Goal: Information Seeking & Learning: Check status

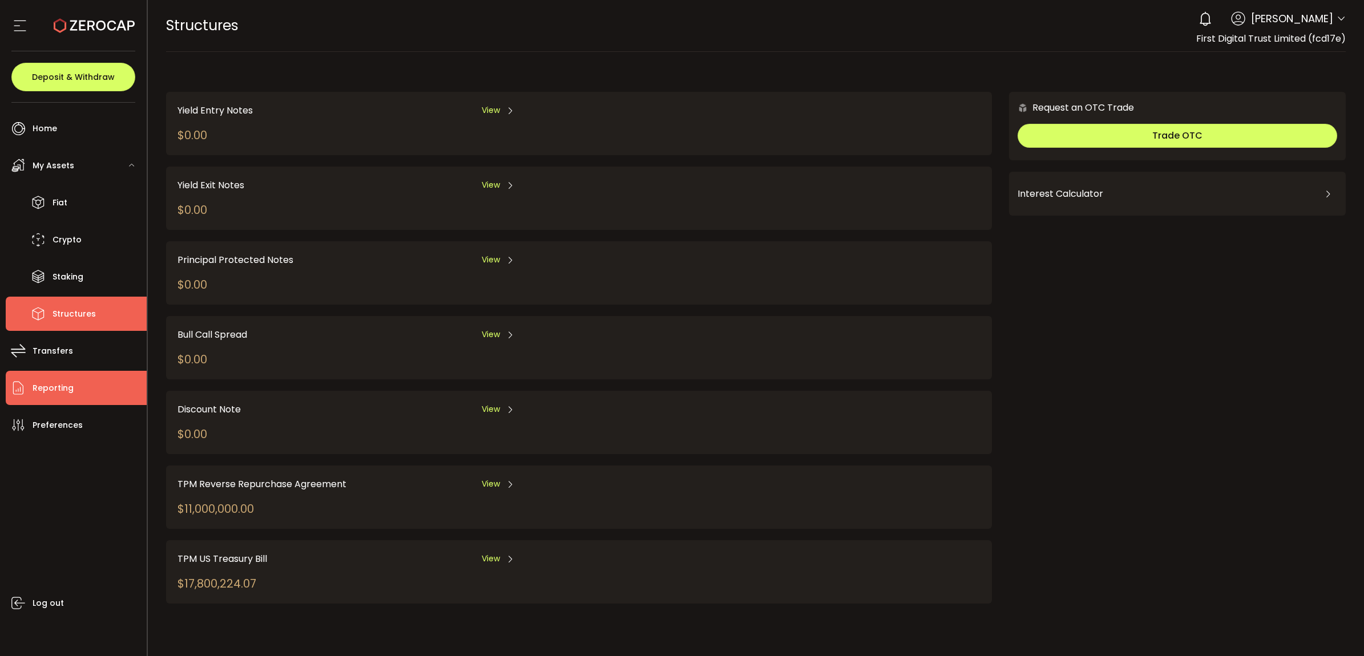
click at [64, 387] on span "Reporting" at bounding box center [53, 388] width 41 height 17
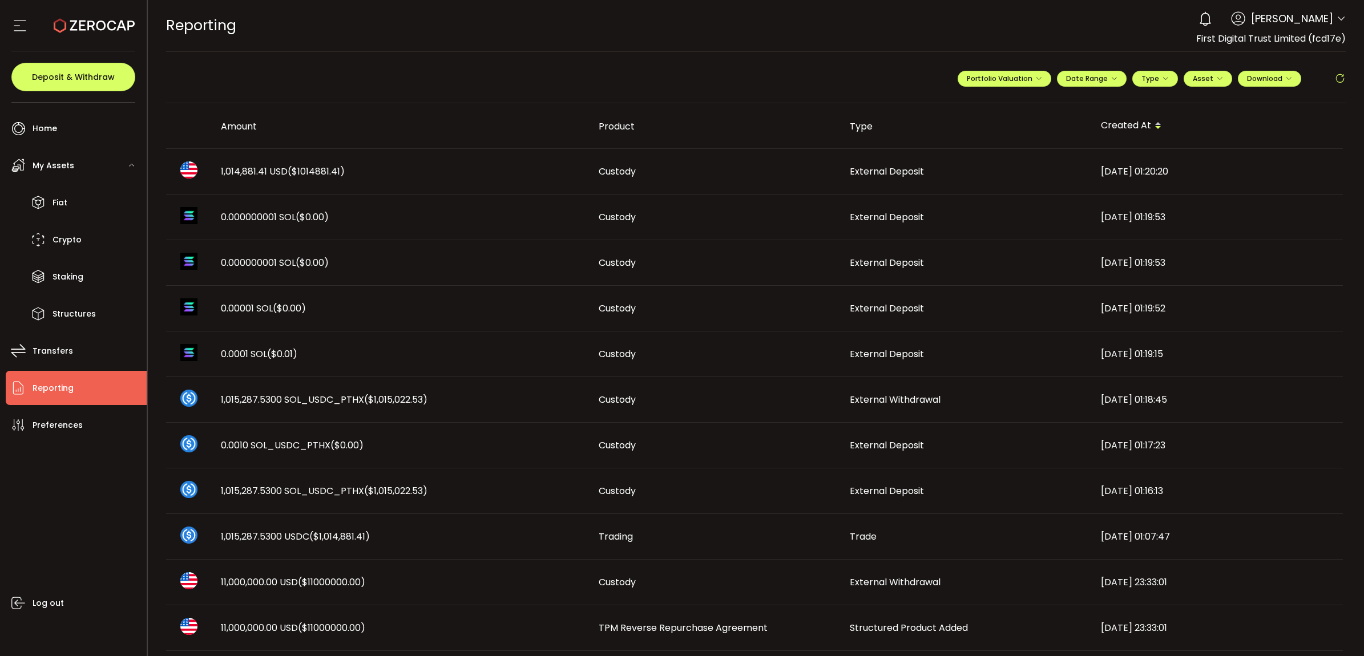
click at [258, 170] on span "1,014,881.41 USD ($1014881.41)" at bounding box center [283, 171] width 124 height 13
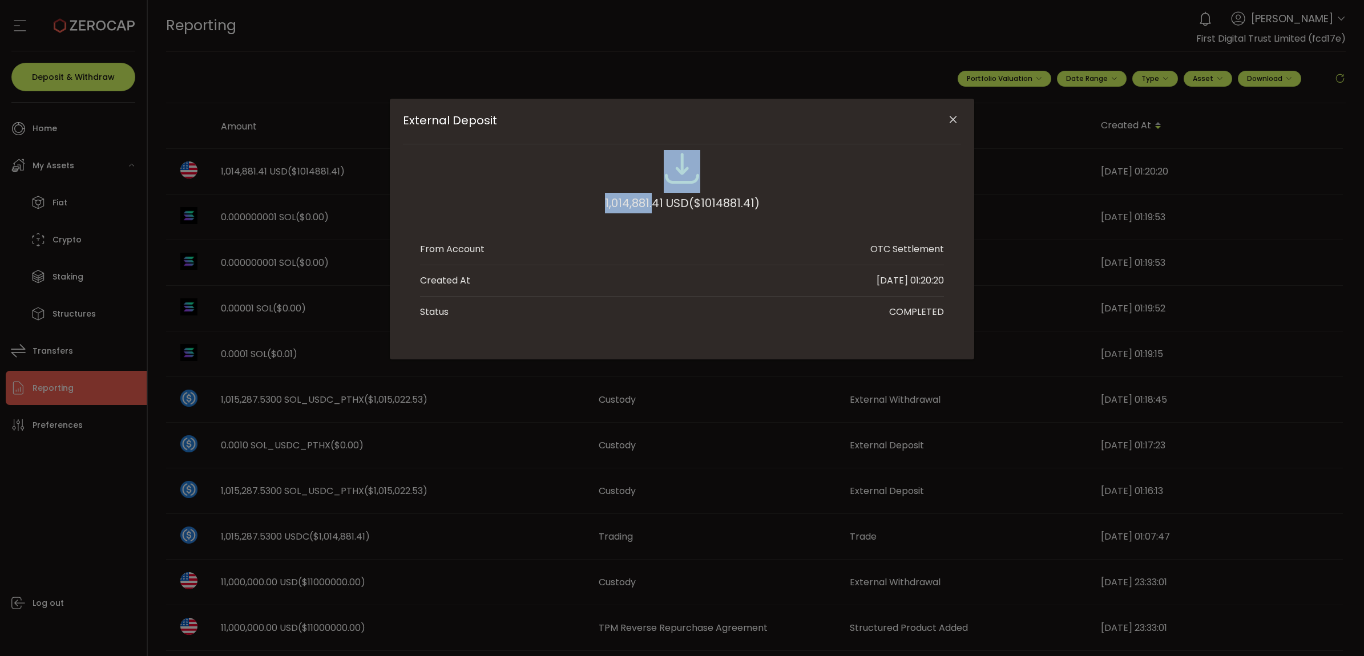
drag, startPoint x: 575, startPoint y: 191, endPoint x: 654, endPoint y: 206, distance: 79.6
click at [654, 206] on div "1,014,881.41 USD ($1014881.41)" at bounding box center [682, 187] width 524 height 75
click at [943, 117] on button "Close" at bounding box center [953, 120] width 20 height 20
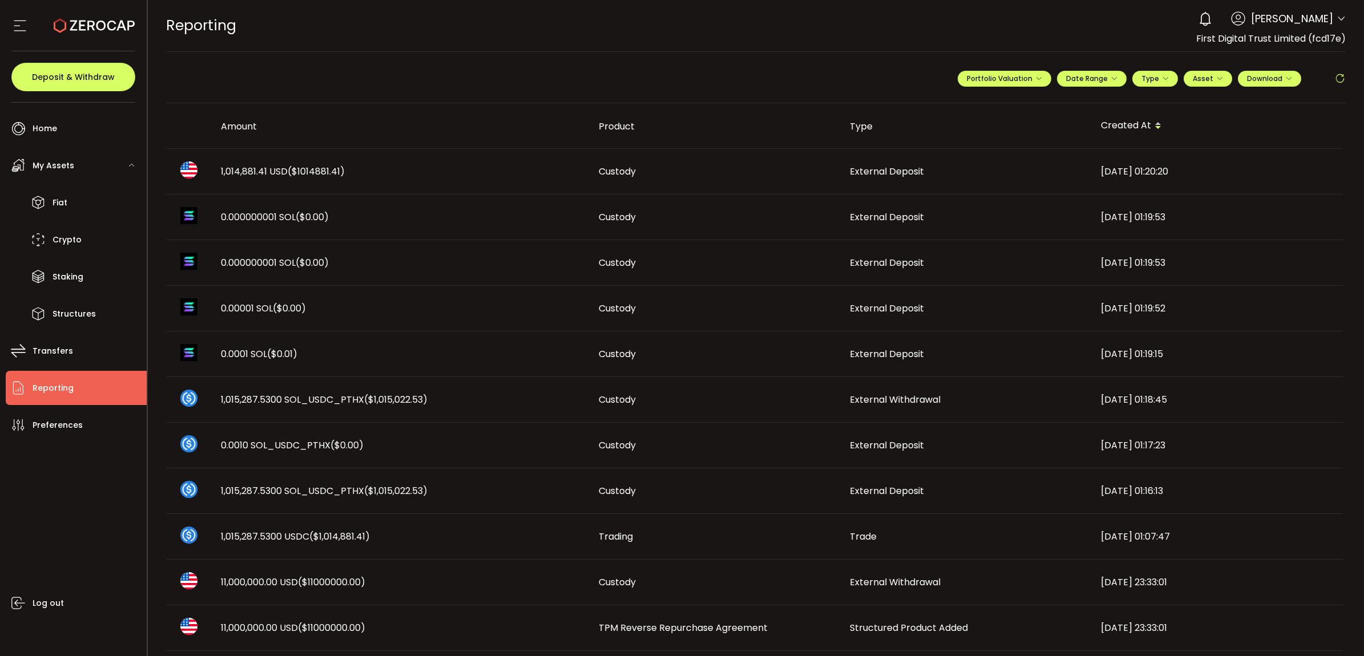
click at [1334, 75] on icon at bounding box center [1339, 78] width 11 height 11
